Goal: Go to known website: Go to known website

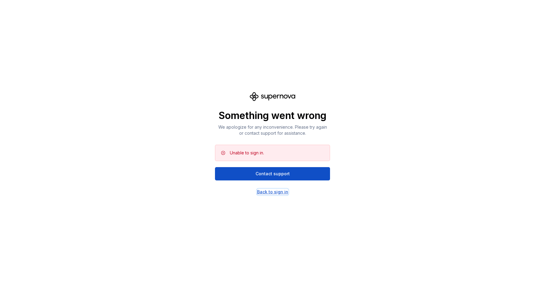
click at [262, 191] on div "Back to sign in" at bounding box center [272, 192] width 31 height 6
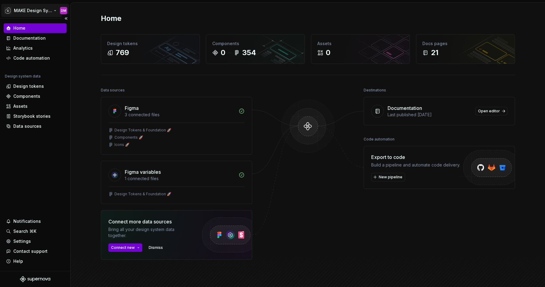
click at [36, 12] on html "MAKE Design System DM Home Documentation Analytics Code automation Design syste…" at bounding box center [272, 143] width 545 height 287
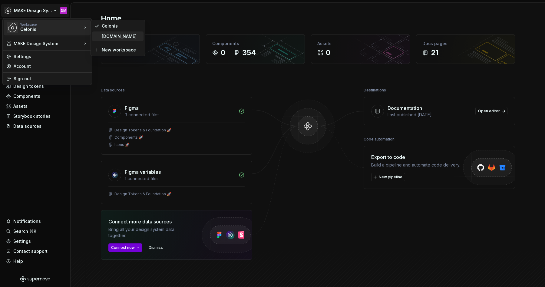
click at [110, 38] on div "[DOMAIN_NAME]" at bounding box center [121, 36] width 39 height 6
